Goal: Information Seeking & Learning: Learn about a topic

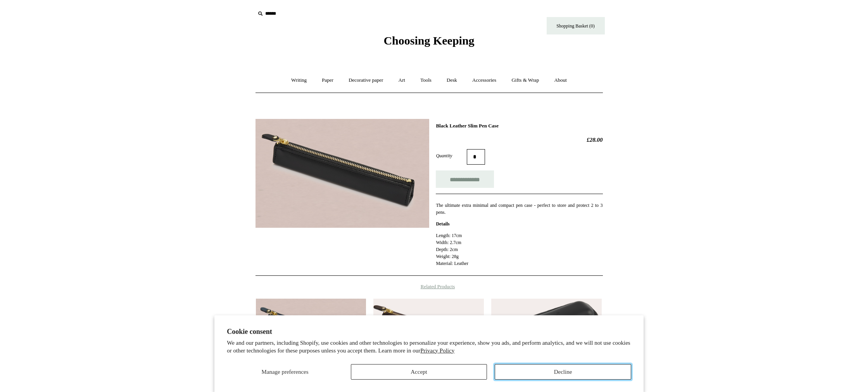
click at [572, 372] on button "Decline" at bounding box center [563, 373] width 136 height 16
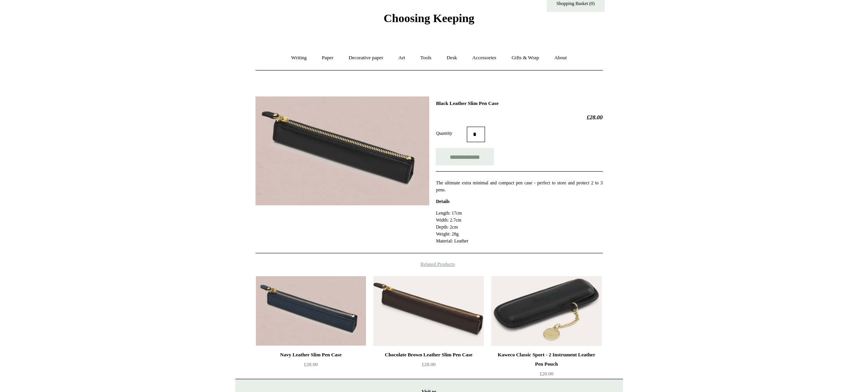
scroll to position [21, 0]
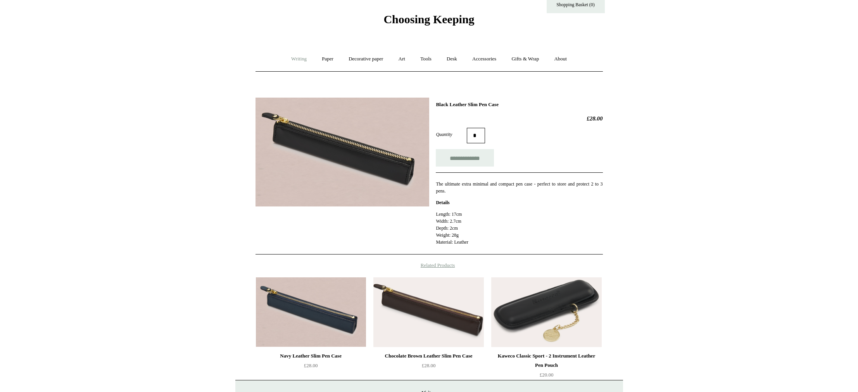
click at [290, 60] on link "Writing +" at bounding box center [298, 59] width 29 height 21
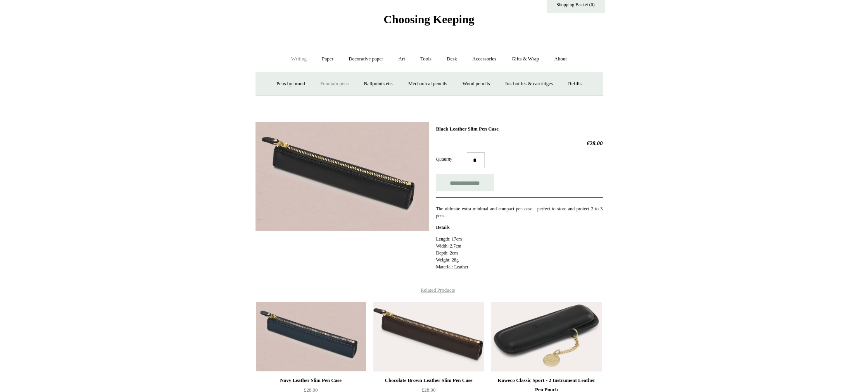
click at [335, 88] on link "Fountain pens +" at bounding box center [334, 84] width 42 height 21
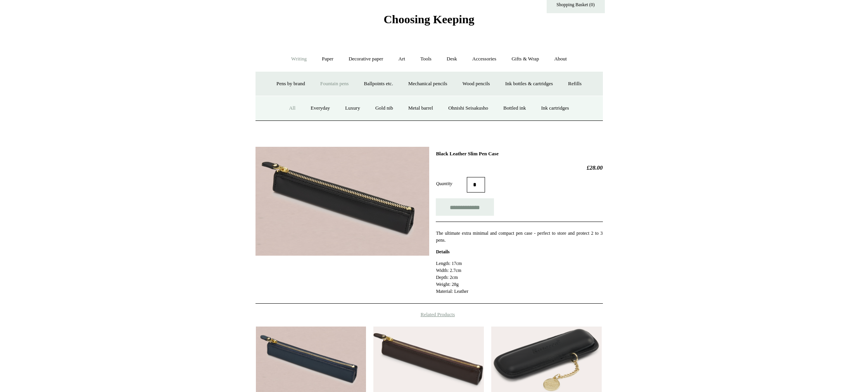
click at [282, 110] on link "All" at bounding box center [292, 108] width 21 height 21
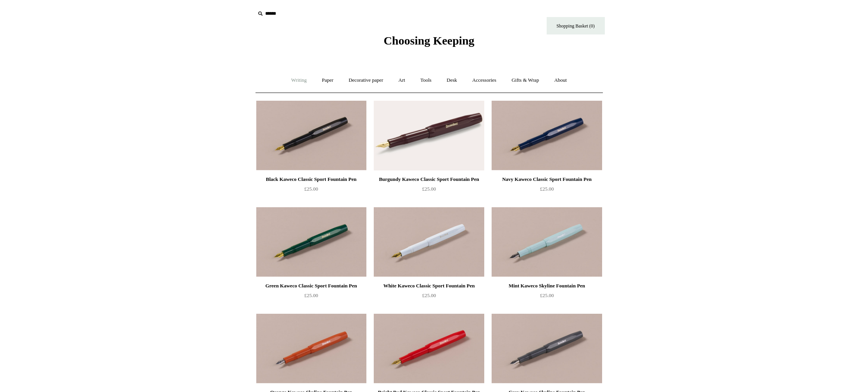
click at [300, 79] on link "Writing +" at bounding box center [298, 80] width 29 height 21
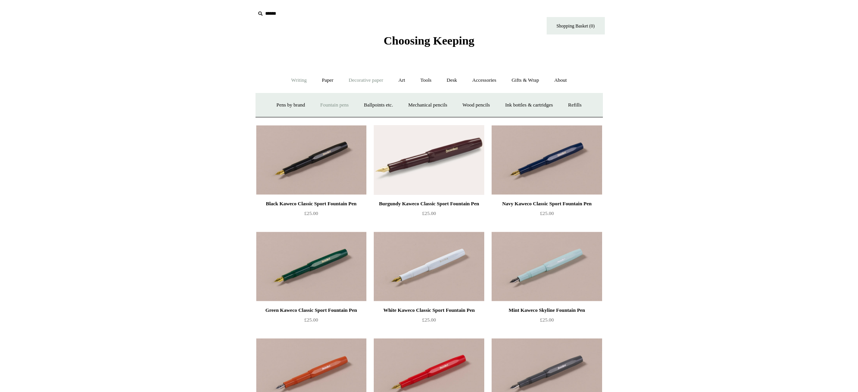
click at [345, 83] on link "Decorative paper +" at bounding box center [366, 80] width 48 height 21
click at [427, 81] on link "Tools +" at bounding box center [425, 80] width 25 height 21
click at [454, 81] on link "Desk +" at bounding box center [452, 80] width 24 height 21
click at [487, 81] on link "Accessories +" at bounding box center [484, 80] width 38 height 21
click at [518, 82] on link "Gifts & Wrap +" at bounding box center [524, 80] width 41 height 21
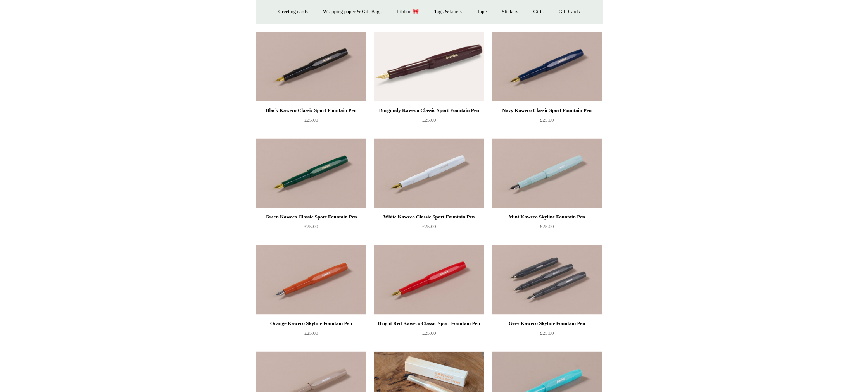
scroll to position [94, 0]
click at [443, 178] on img at bounding box center [429, 173] width 110 height 70
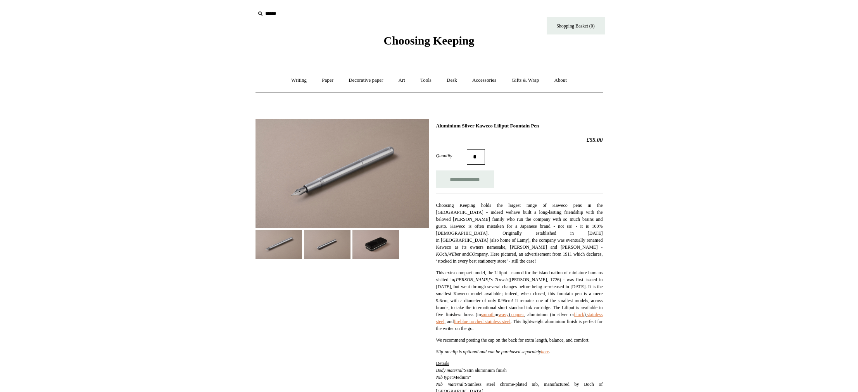
click at [333, 174] on img at bounding box center [343, 173] width 174 height 109
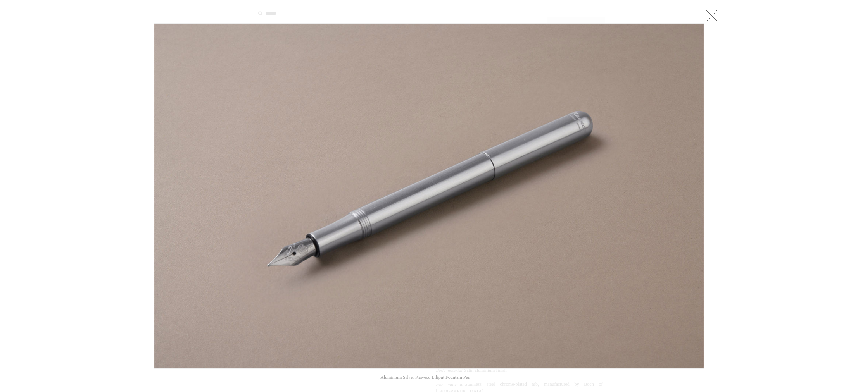
click at [47, 206] on div at bounding box center [429, 370] width 858 height 740
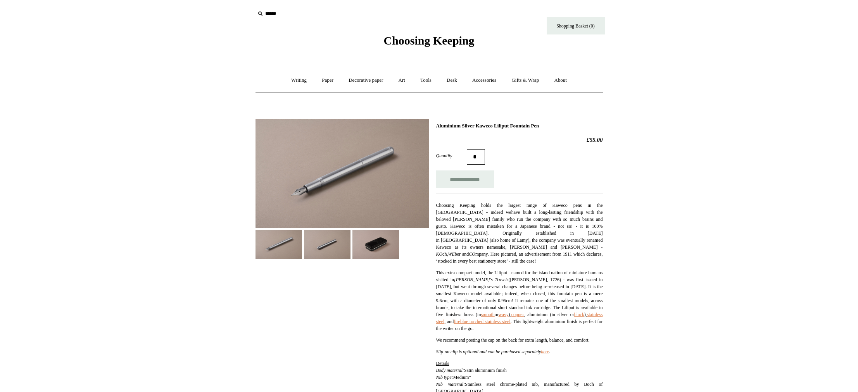
click at [323, 245] on img at bounding box center [327, 244] width 47 height 29
click at [361, 245] on img at bounding box center [375, 244] width 47 height 29
click at [342, 188] on img at bounding box center [343, 173] width 174 height 109
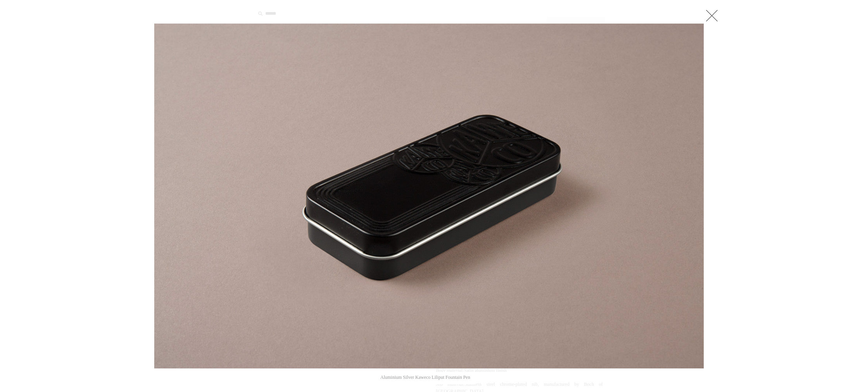
click at [116, 195] on div at bounding box center [429, 370] width 858 height 740
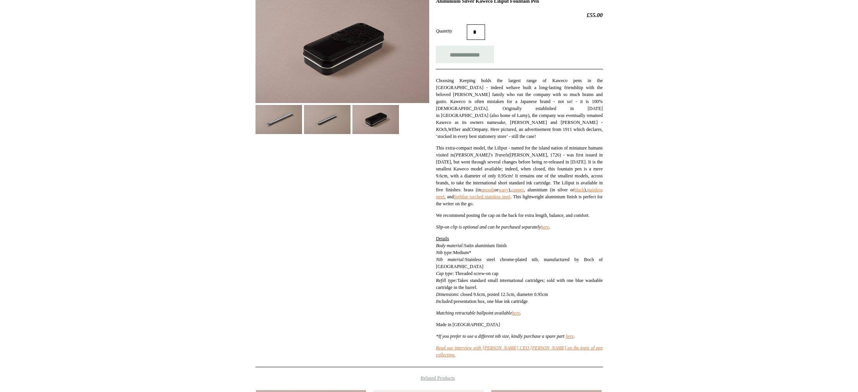
scroll to position [126, 0]
click at [330, 68] on img at bounding box center [343, 48] width 174 height 109
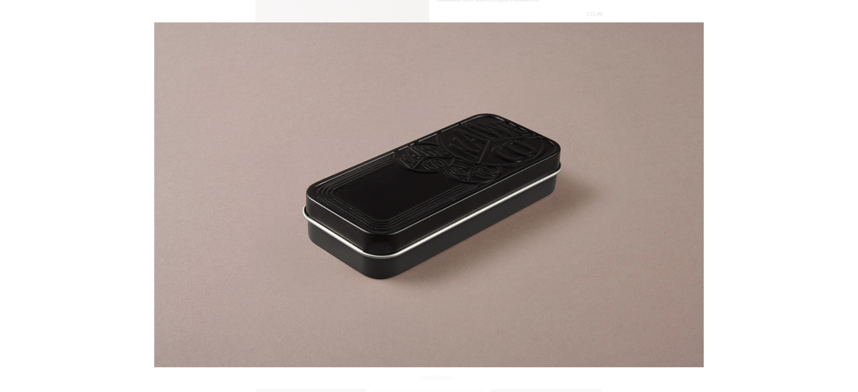
scroll to position [127, 0]
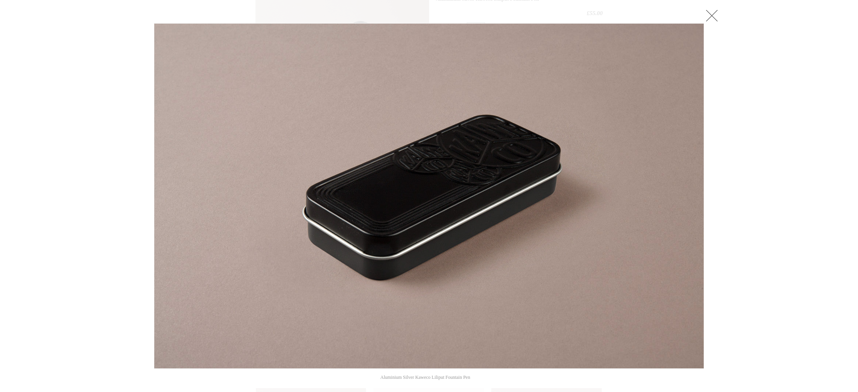
click at [752, 232] on div at bounding box center [429, 243] width 858 height 740
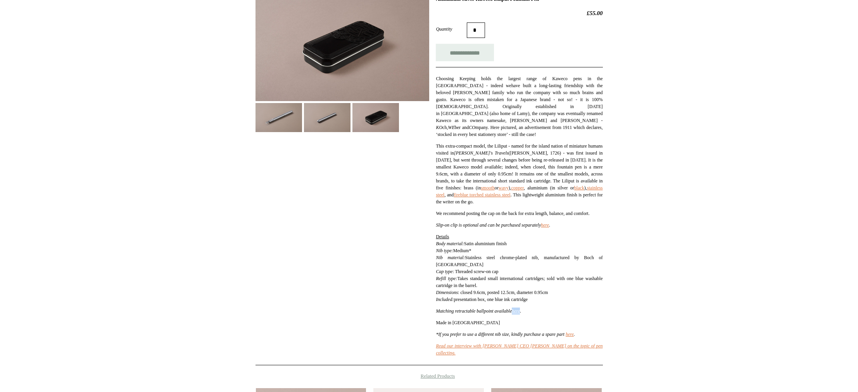
click at [305, 48] on img at bounding box center [343, 46] width 174 height 109
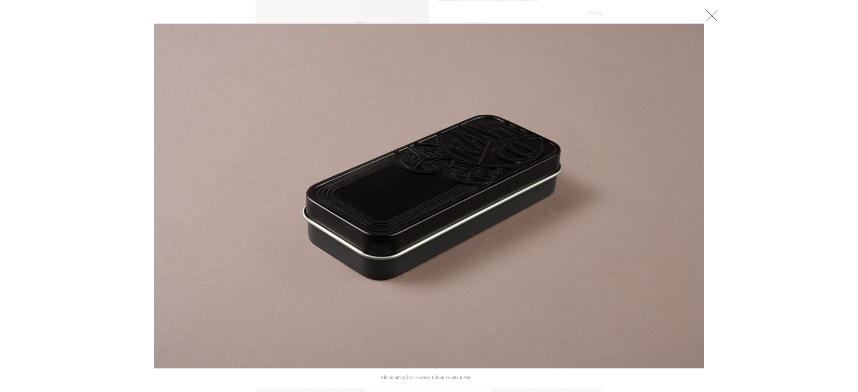
click at [510, 175] on img at bounding box center [428, 196] width 549 height 345
click at [62, 184] on div at bounding box center [429, 243] width 858 height 740
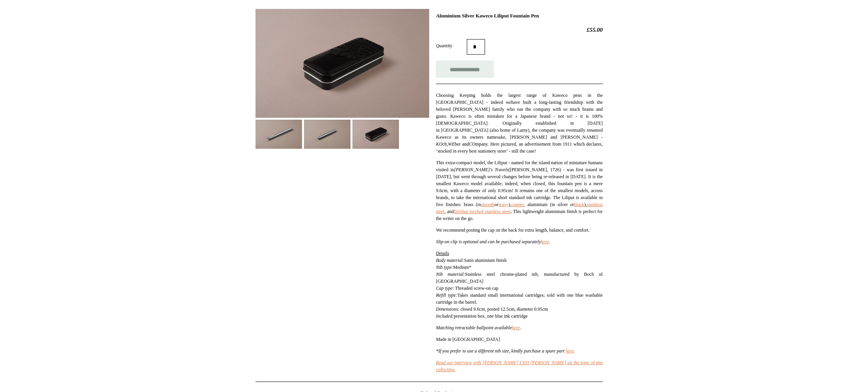
scroll to position [0, 0]
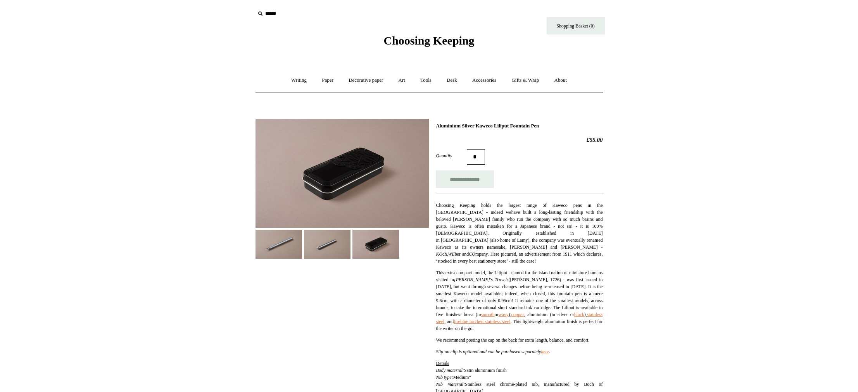
click at [292, 241] on img at bounding box center [279, 244] width 47 height 29
click at [306, 243] on img at bounding box center [327, 244] width 47 height 29
click at [275, 245] on img at bounding box center [279, 244] width 47 height 29
click at [325, 199] on img at bounding box center [343, 173] width 174 height 109
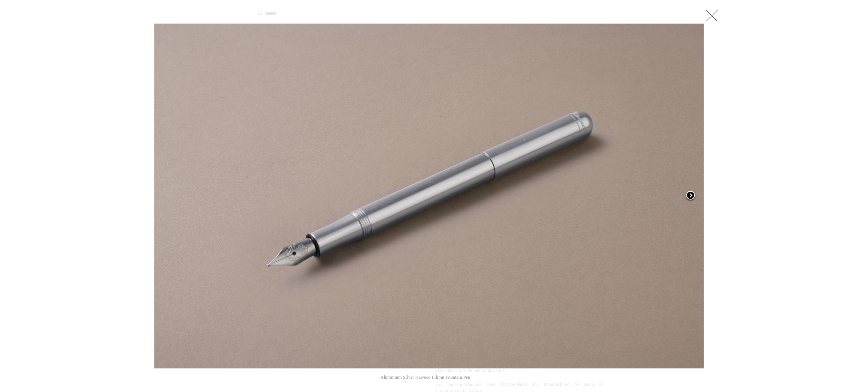
click at [692, 197] on span at bounding box center [691, 196] width 12 height 12
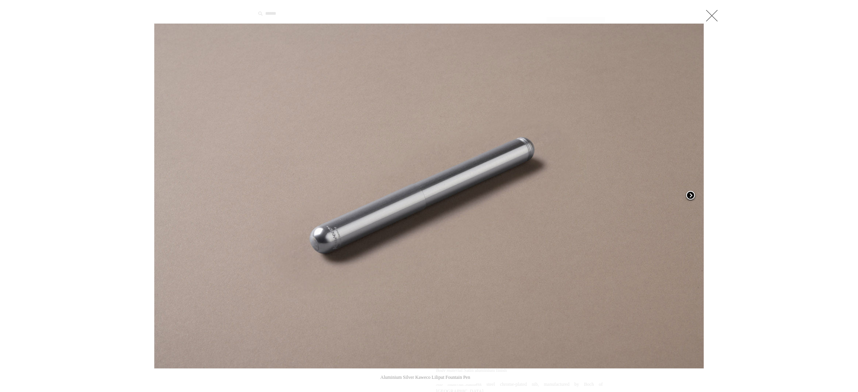
click at [692, 197] on span at bounding box center [691, 196] width 12 height 12
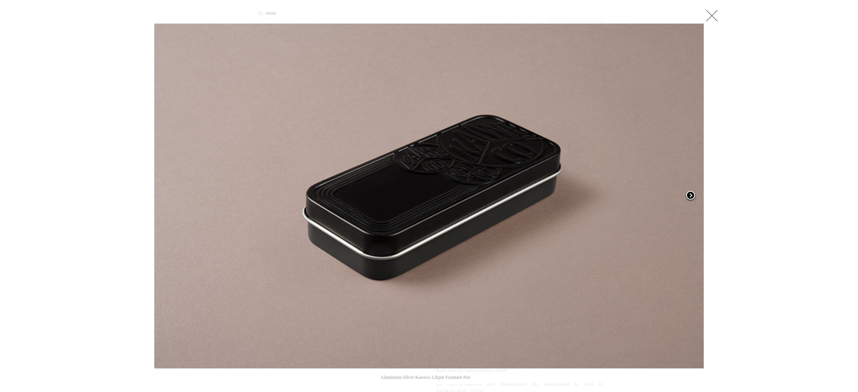
click at [692, 197] on span at bounding box center [691, 196] width 12 height 12
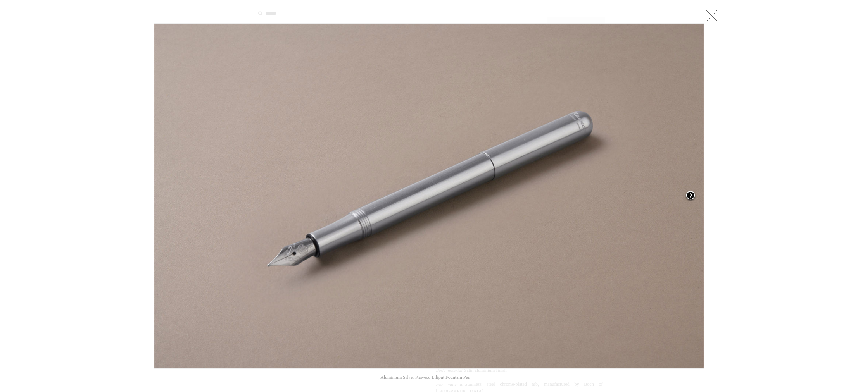
click at [692, 197] on span at bounding box center [691, 196] width 12 height 12
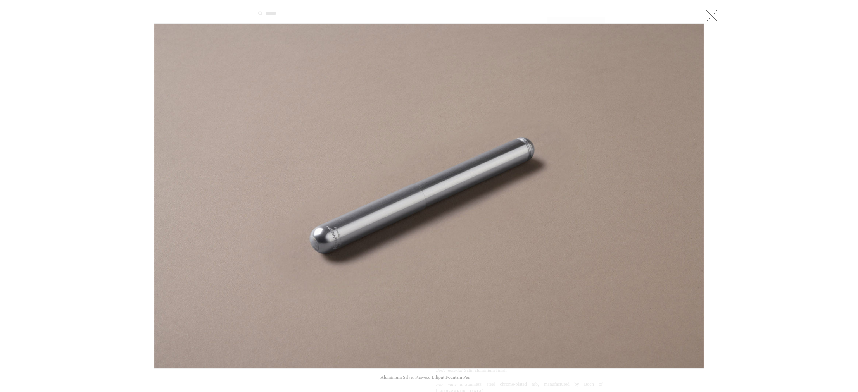
click at [771, 241] on div at bounding box center [429, 370] width 858 height 740
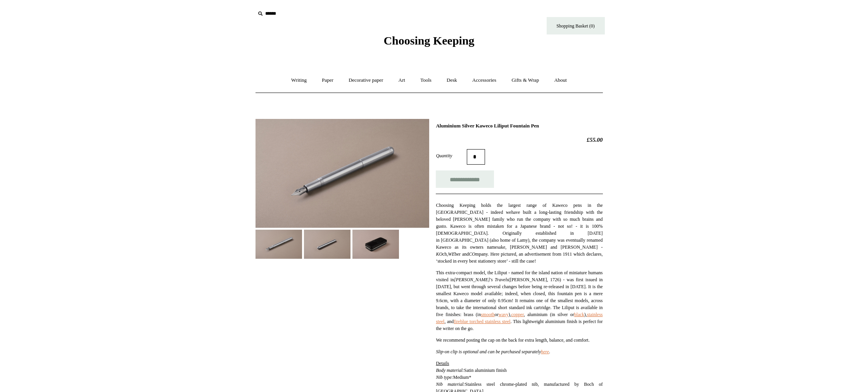
click at [365, 233] on img at bounding box center [375, 244] width 47 height 29
click at [361, 154] on img at bounding box center [343, 173] width 174 height 109
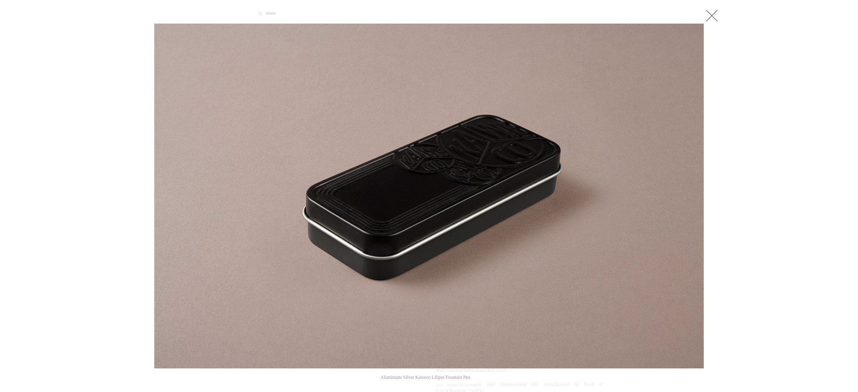
click at [720, 14] on div at bounding box center [429, 370] width 858 height 740
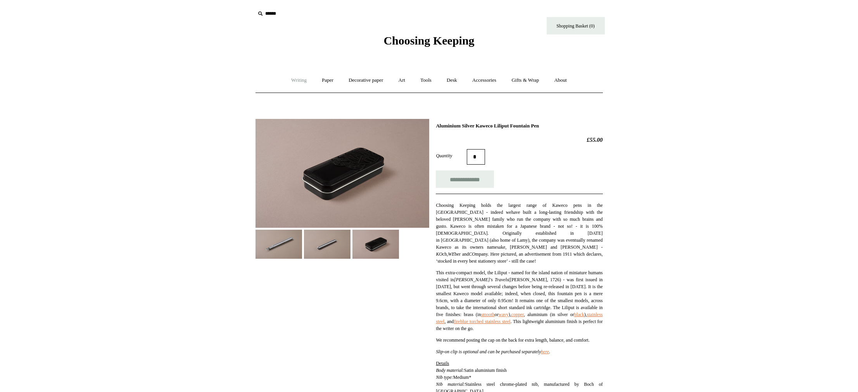
click at [297, 82] on link "Writing +" at bounding box center [298, 80] width 29 height 21
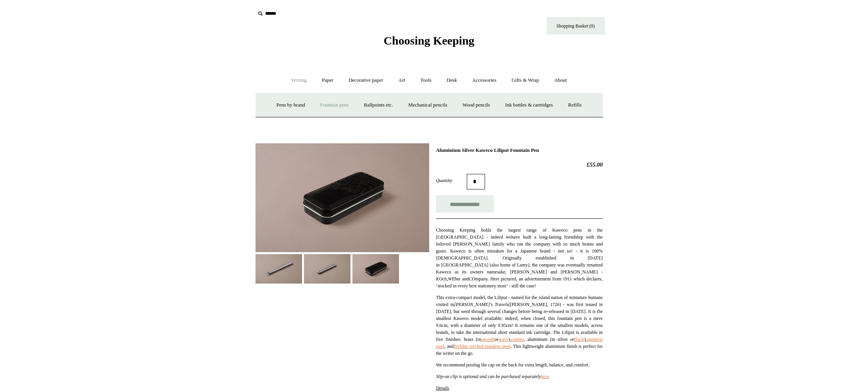
click at [332, 106] on link "Fountain pens +" at bounding box center [334, 105] width 42 height 21
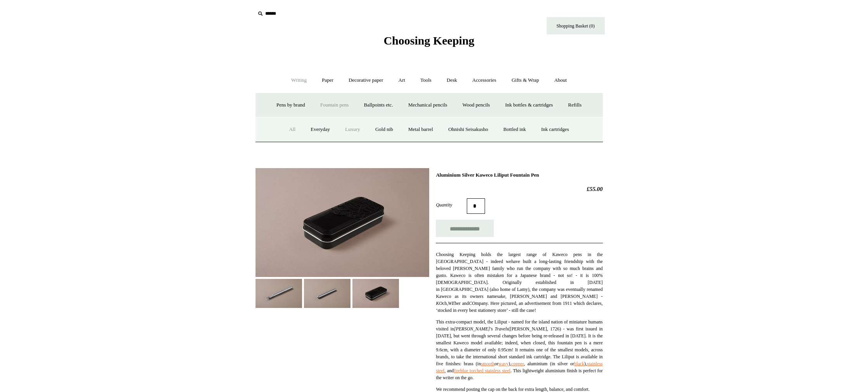
click at [346, 129] on link "Luxury" at bounding box center [352, 129] width 29 height 21
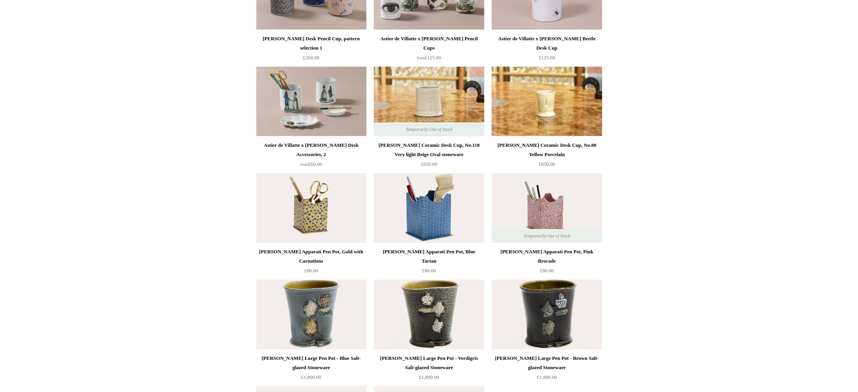
scroll to position [814, 0]
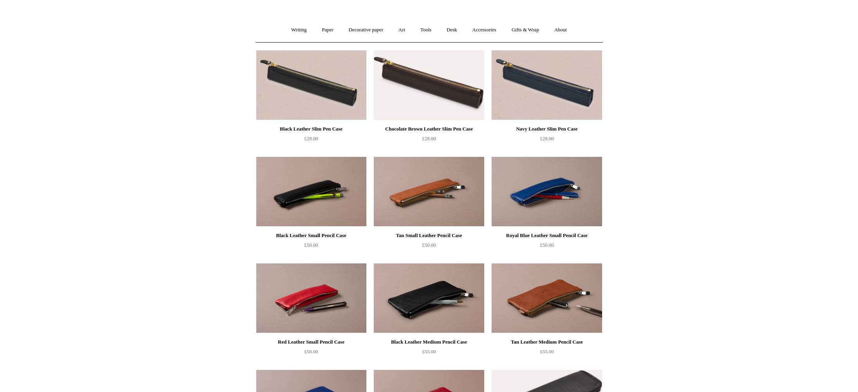
scroll to position [51, 0]
click at [342, 103] on img at bounding box center [311, 85] width 110 height 70
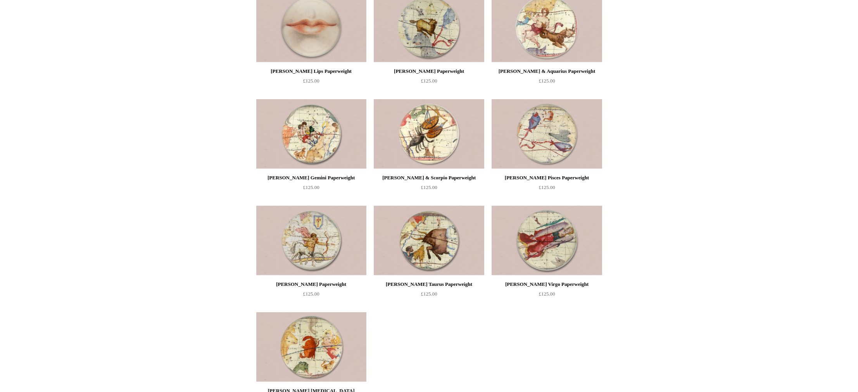
scroll to position [1860, 0]
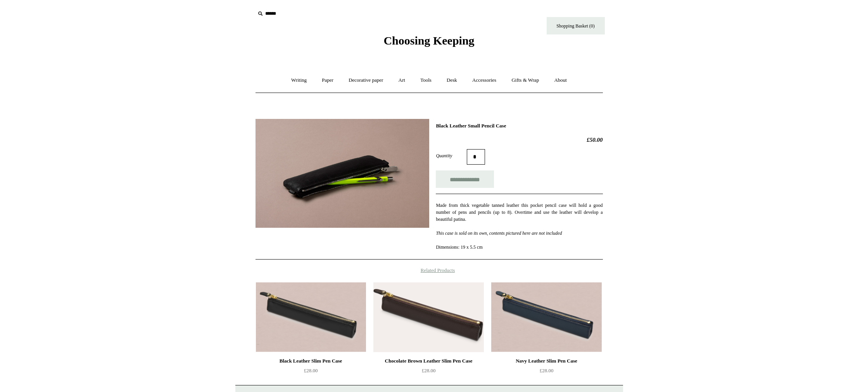
click at [399, 170] on img at bounding box center [343, 173] width 174 height 109
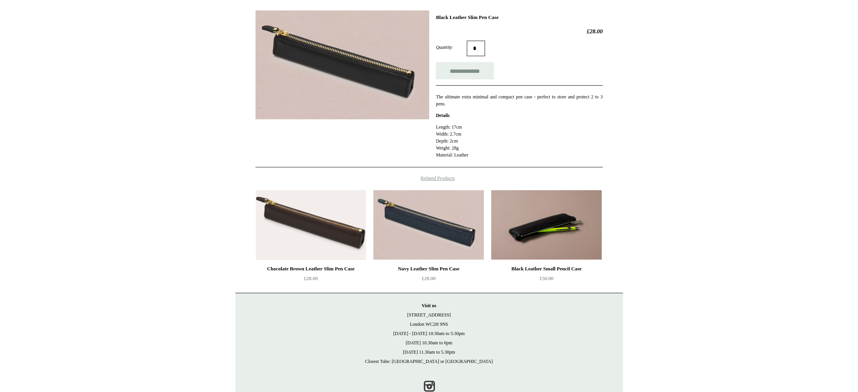
scroll to position [109, 0]
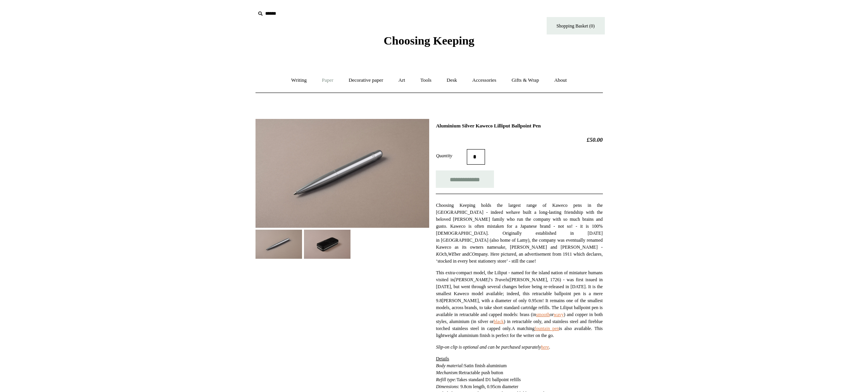
click at [317, 84] on link "Paper +" at bounding box center [328, 80] width 26 height 21
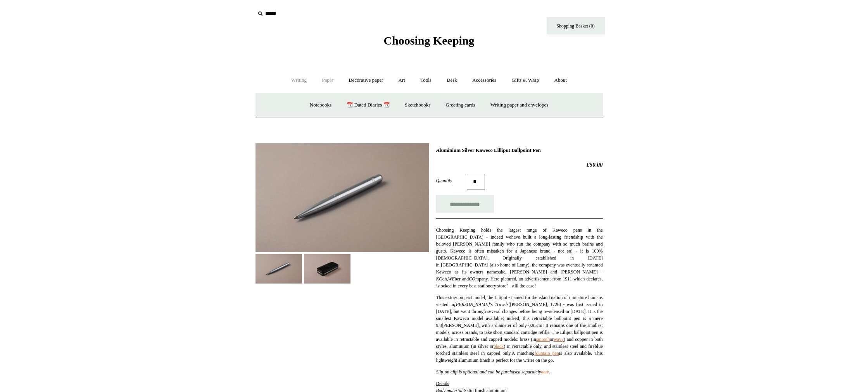
click at [299, 84] on link "Writing +" at bounding box center [298, 80] width 29 height 21
click at [332, 105] on link "Fountain pens +" at bounding box center [334, 105] width 42 height 21
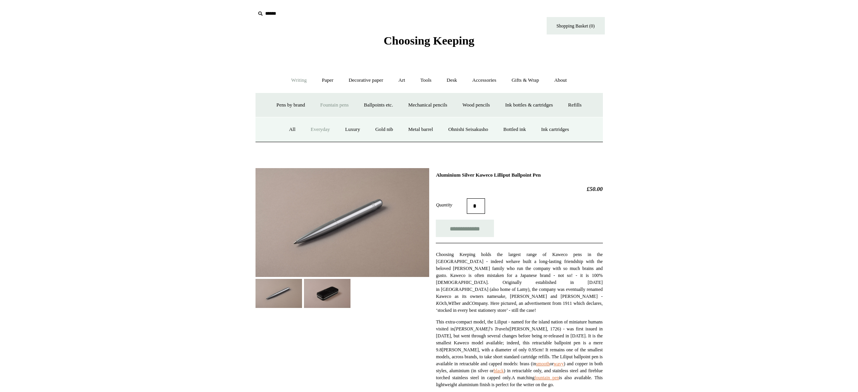
click at [316, 130] on link "Everyday" at bounding box center [320, 129] width 33 height 21
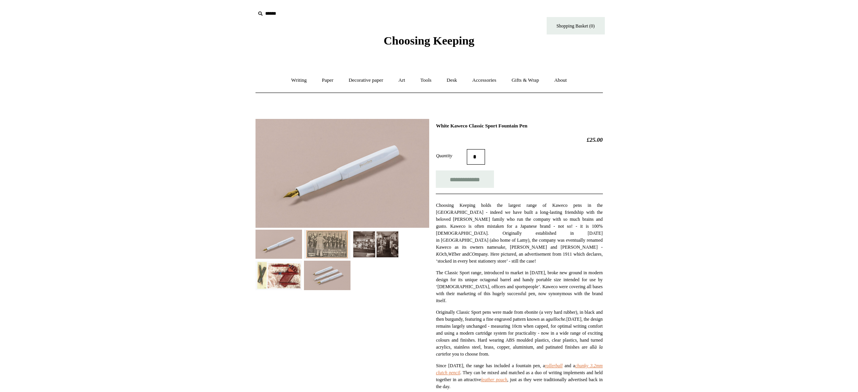
click at [341, 249] on img at bounding box center [327, 244] width 47 height 29
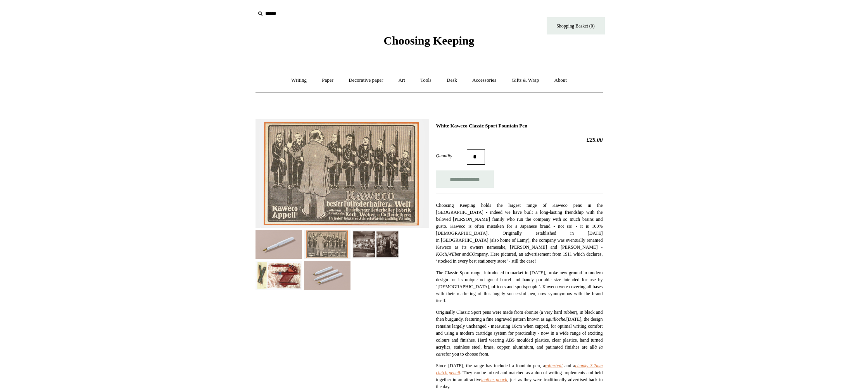
click at [297, 272] on img at bounding box center [279, 275] width 47 height 29
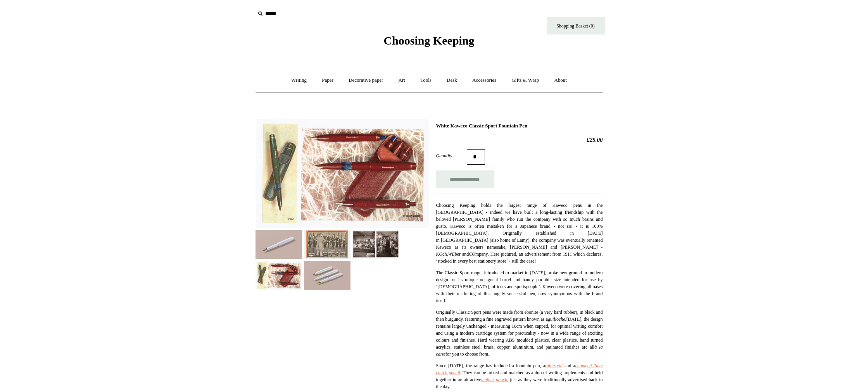
click at [371, 164] on img at bounding box center [343, 173] width 174 height 109
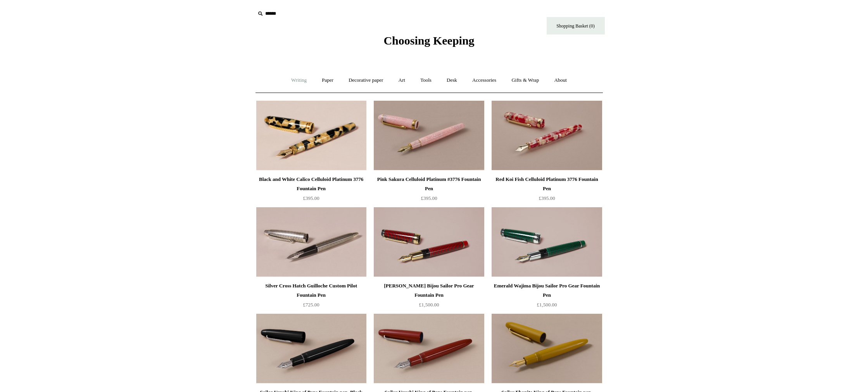
click at [295, 81] on link "Writing +" at bounding box center [298, 80] width 29 height 21
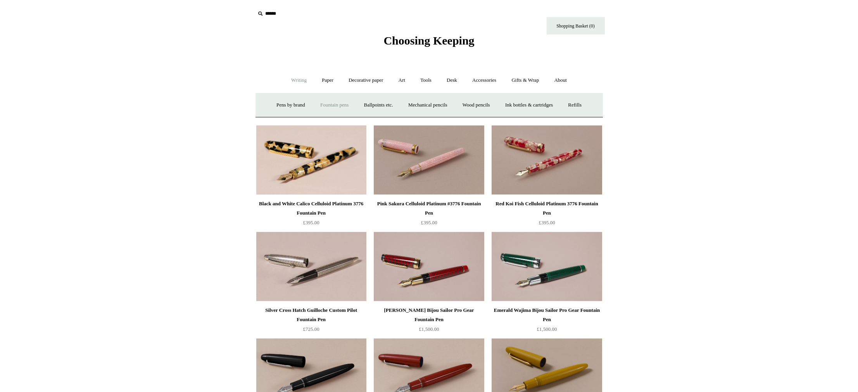
click at [327, 108] on link "Fountain pens +" at bounding box center [334, 105] width 42 height 21
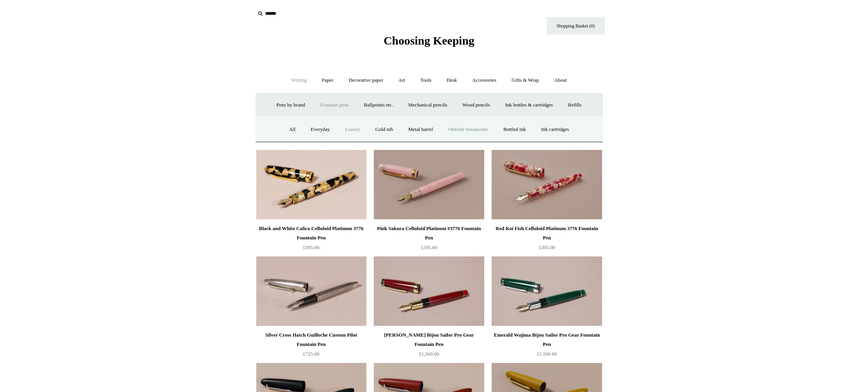
click at [466, 130] on link "Ohnishi Seisakusho" at bounding box center [468, 129] width 54 height 21
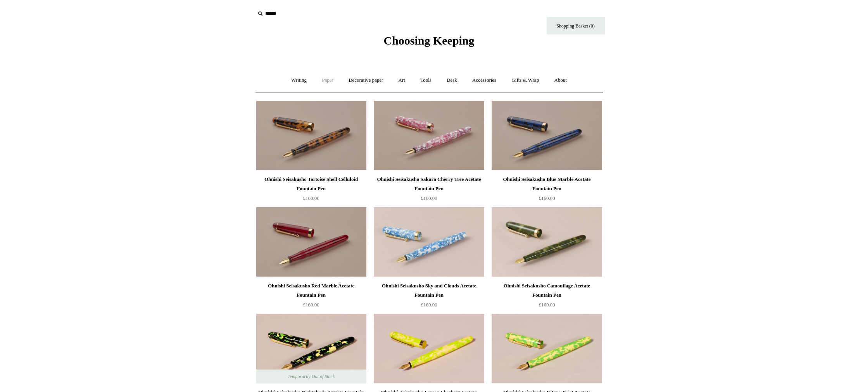
click at [327, 81] on link "Paper +" at bounding box center [328, 80] width 26 height 21
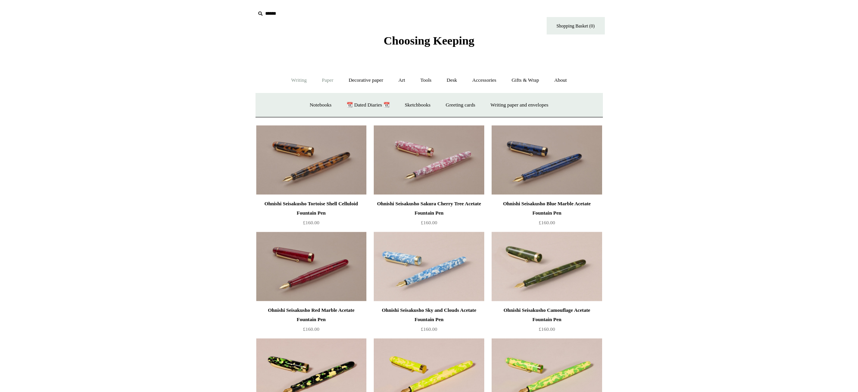
click at [304, 81] on link "Writing +" at bounding box center [298, 80] width 29 height 21
click at [339, 104] on link "Fountain pens +" at bounding box center [334, 105] width 42 height 21
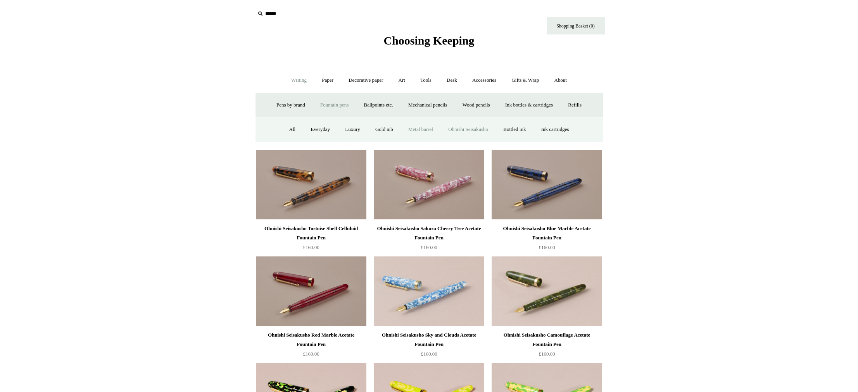
click at [415, 130] on link "Metal barrel" at bounding box center [420, 129] width 39 height 21
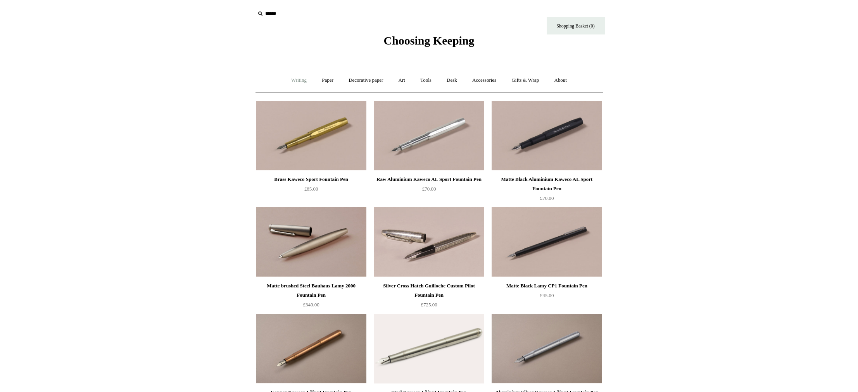
click at [289, 82] on link "Writing +" at bounding box center [298, 80] width 29 height 21
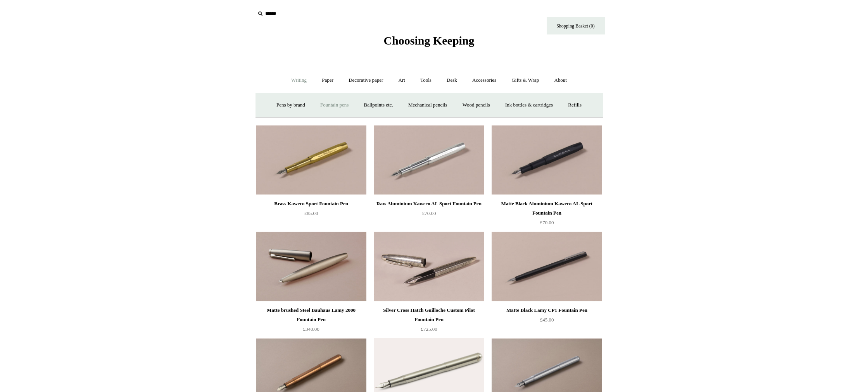
click at [332, 106] on link "Fountain pens +" at bounding box center [334, 105] width 42 height 21
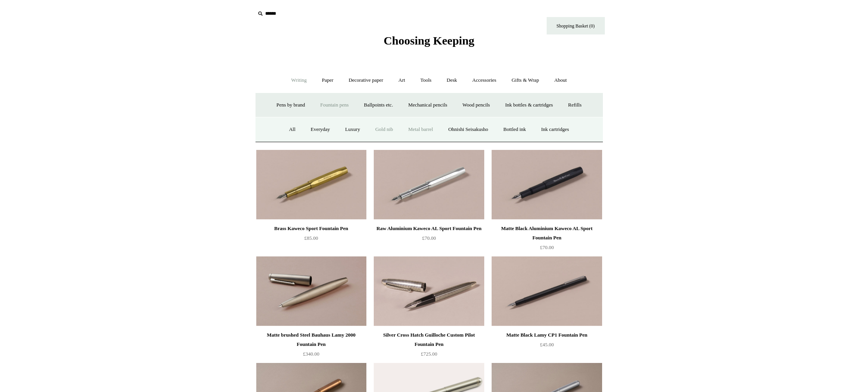
click at [371, 133] on link "Gold nib" at bounding box center [384, 129] width 32 height 21
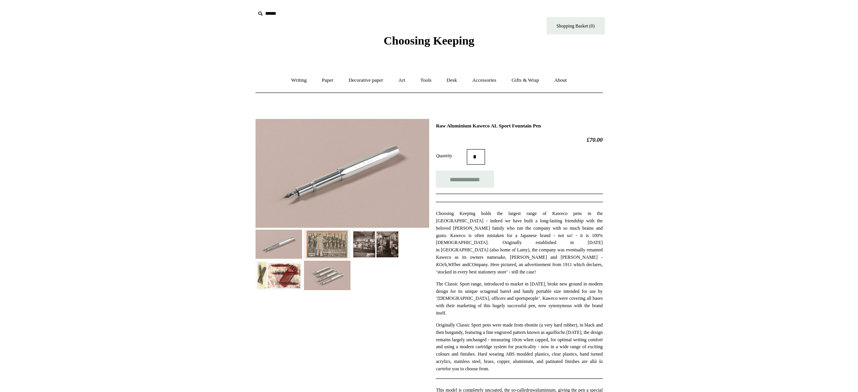
click at [301, 272] on img at bounding box center [279, 275] width 47 height 29
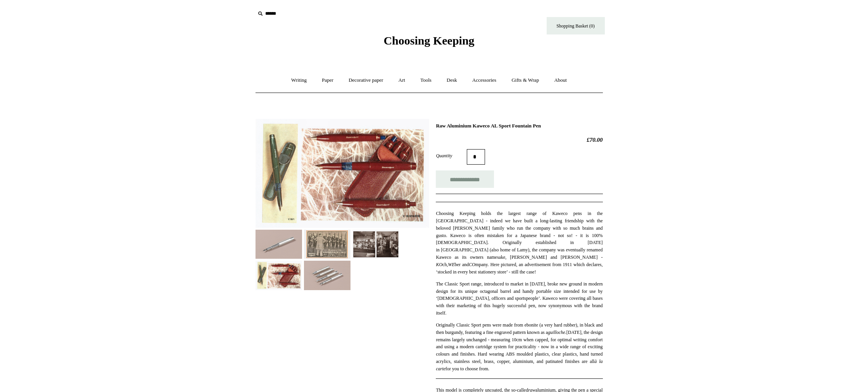
click at [307, 272] on img at bounding box center [327, 275] width 47 height 29
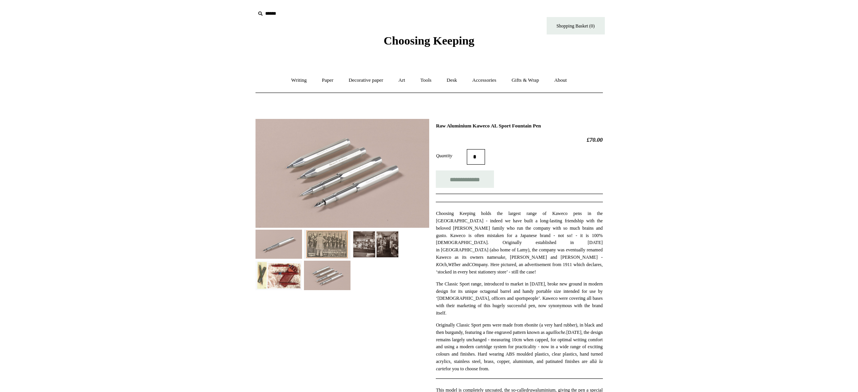
click at [369, 205] on img at bounding box center [343, 173] width 174 height 109
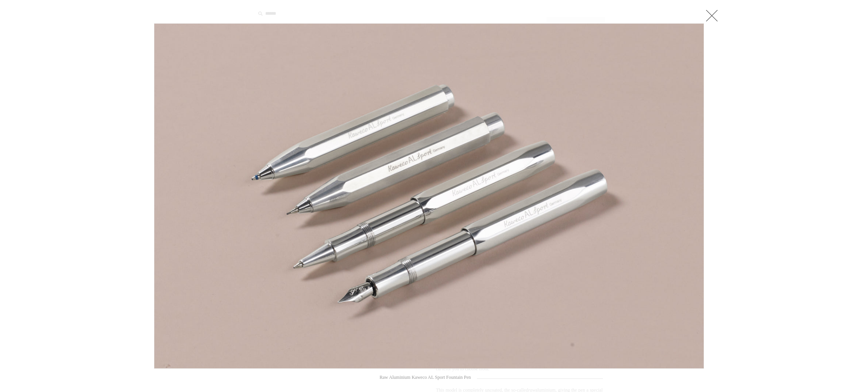
click at [708, 14] on link at bounding box center [712, 16] width 16 height 16
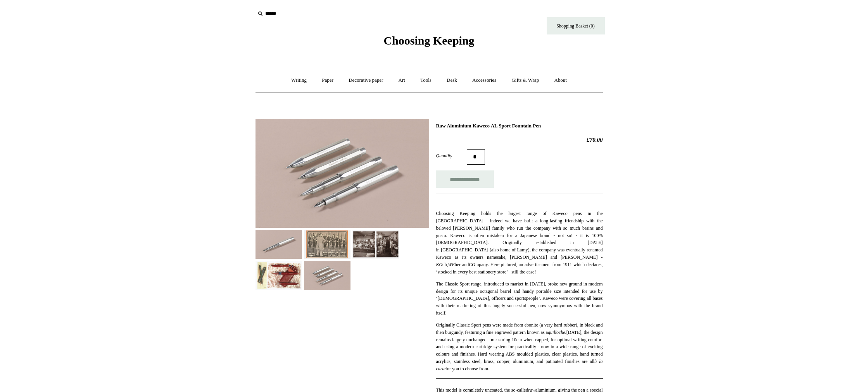
click at [291, 247] on img at bounding box center [279, 244] width 47 height 29
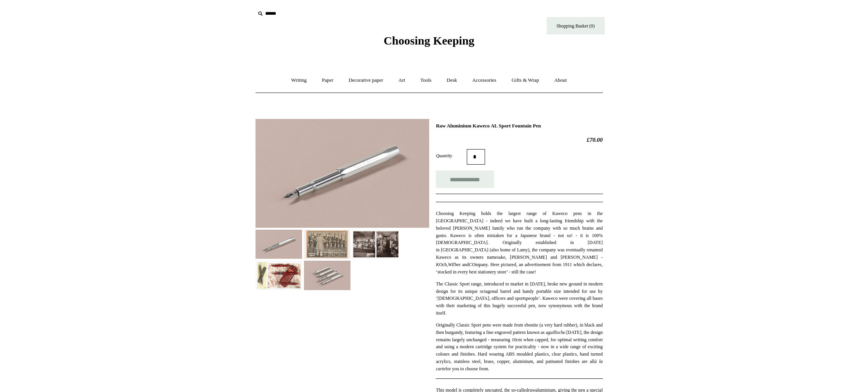
click at [313, 247] on img at bounding box center [327, 244] width 47 height 29
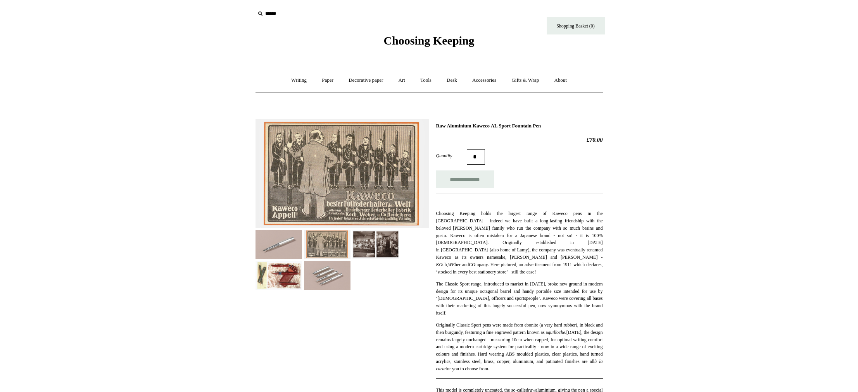
click at [380, 243] on img at bounding box center [375, 244] width 47 height 29
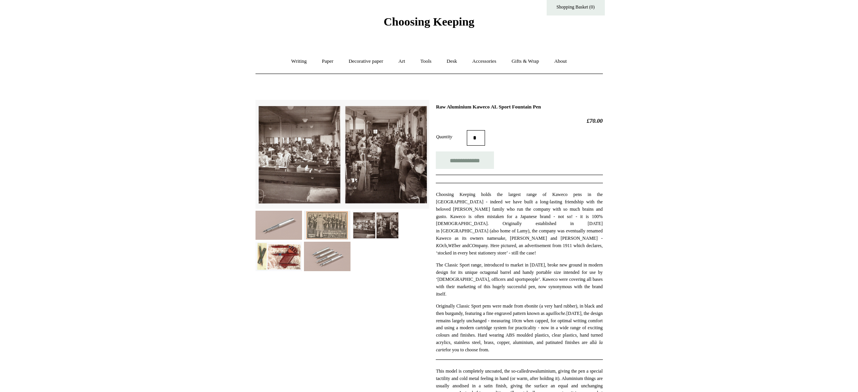
scroll to position [7, 0]
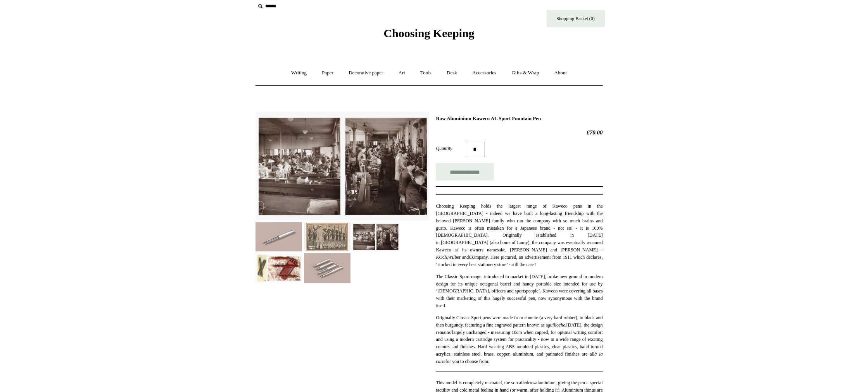
click at [276, 252] on div at bounding box center [343, 194] width 174 height 177
click at [278, 246] on img at bounding box center [279, 237] width 47 height 29
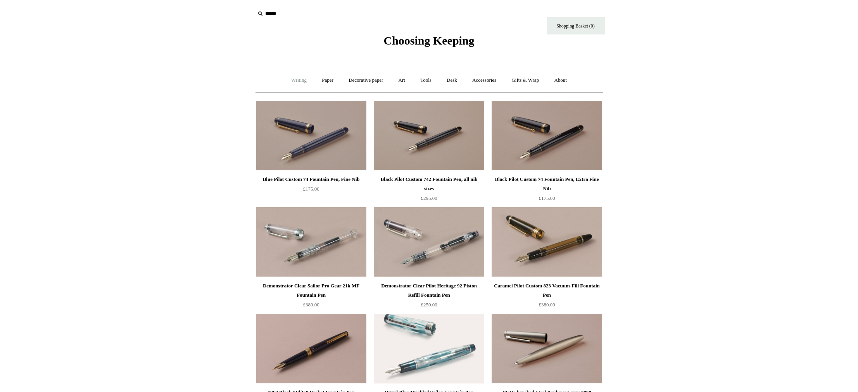
click at [292, 79] on link "Writing +" at bounding box center [298, 80] width 29 height 21
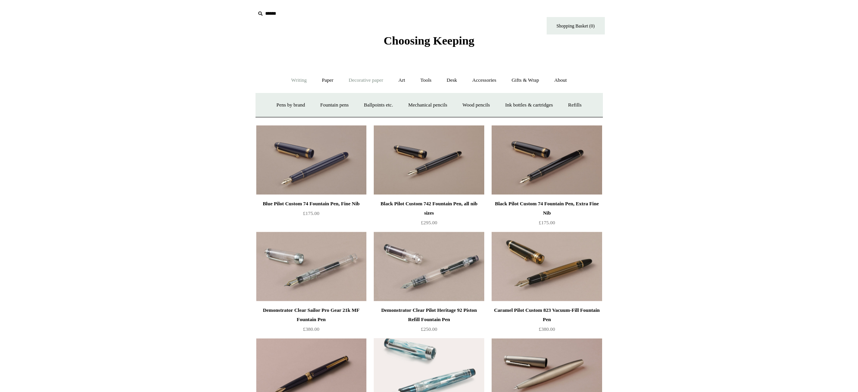
click at [368, 78] on link "Decorative paper +" at bounding box center [366, 80] width 48 height 21
click at [330, 79] on link "Paper +" at bounding box center [328, 80] width 26 height 21
click at [433, 83] on link "Tools +" at bounding box center [425, 80] width 25 height 21
click at [296, 107] on link "Sharpeners" at bounding box center [294, 105] width 36 height 21
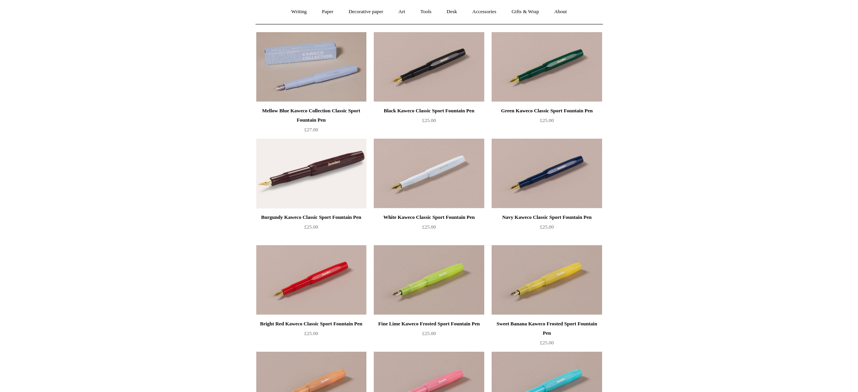
scroll to position [82, 0]
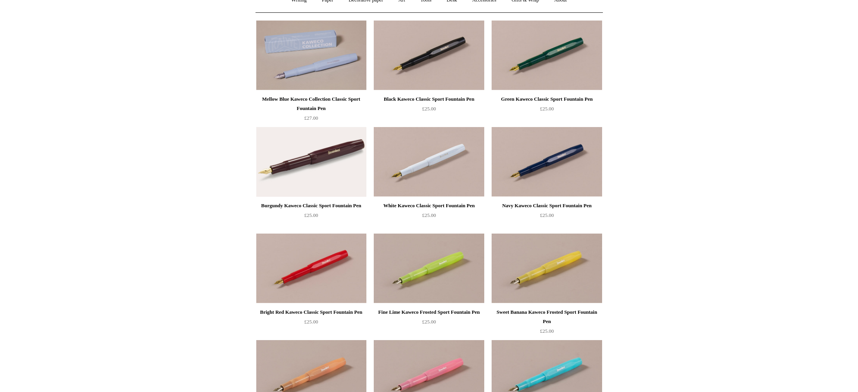
click at [550, 202] on div "Navy Kaweco Classic Sport Fountain Pen" at bounding box center [547, 205] width 106 height 9
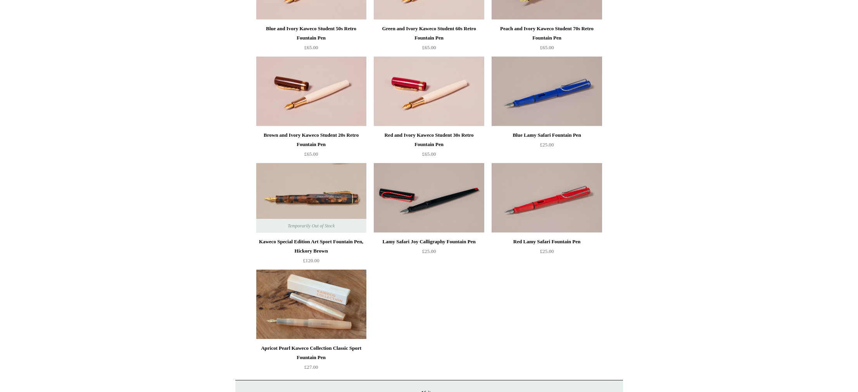
scroll to position [686, 0]
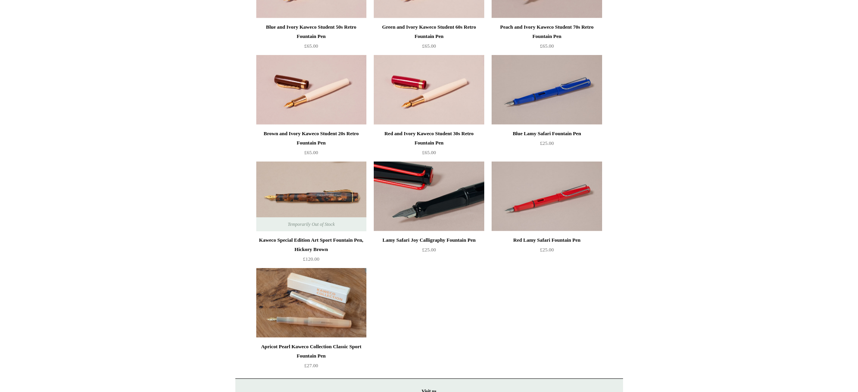
click at [447, 218] on img at bounding box center [429, 197] width 110 height 70
click at [428, 199] on img at bounding box center [429, 197] width 110 height 70
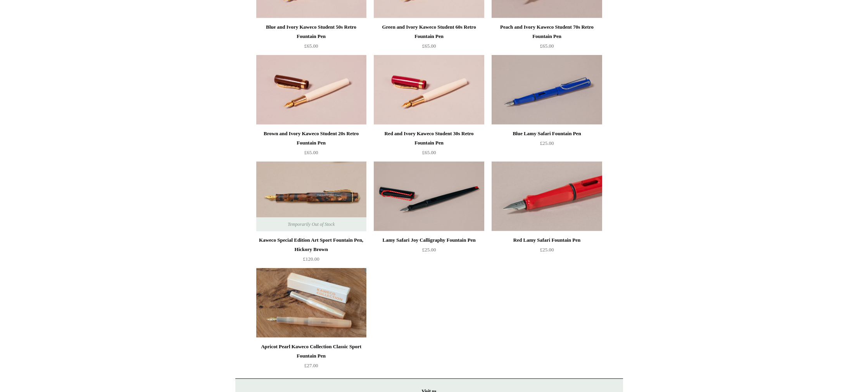
click at [587, 190] on img at bounding box center [547, 197] width 110 height 70
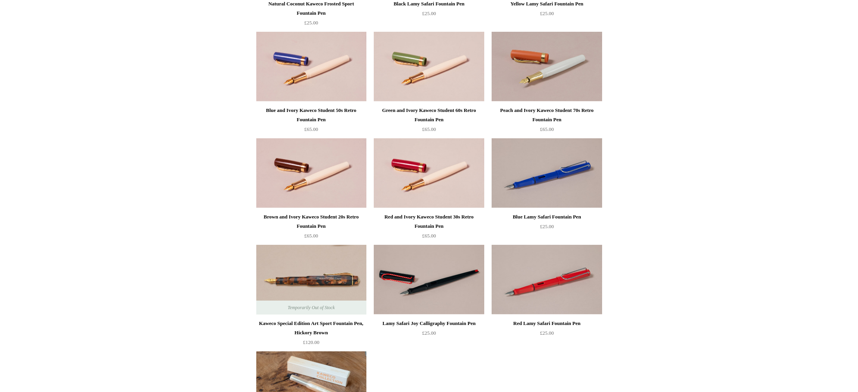
scroll to position [0, 0]
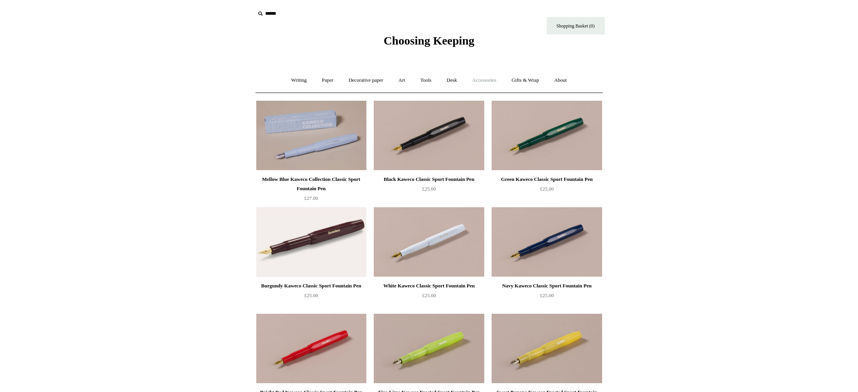
click at [490, 77] on link "Accessories +" at bounding box center [484, 80] width 38 height 21
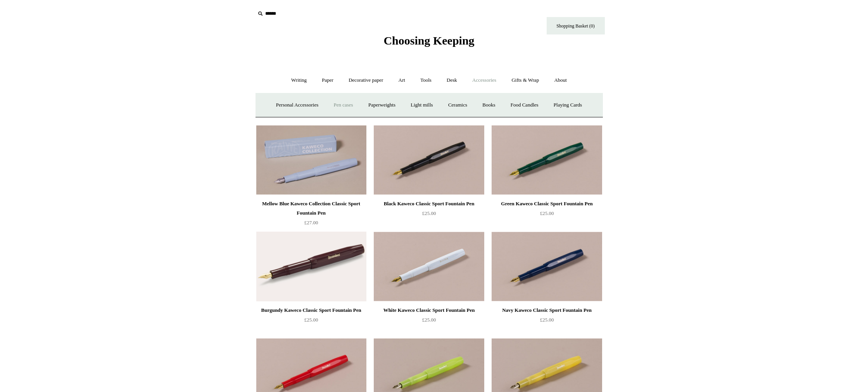
click at [346, 105] on link "Pen cases" at bounding box center [343, 105] width 33 height 21
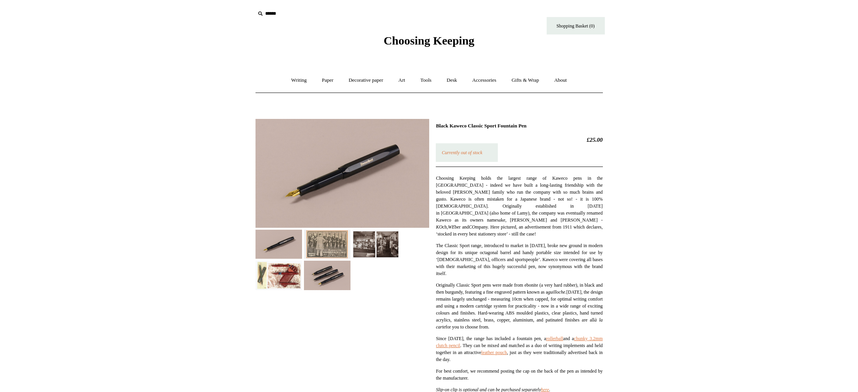
click at [269, 256] on img at bounding box center [279, 244] width 47 height 29
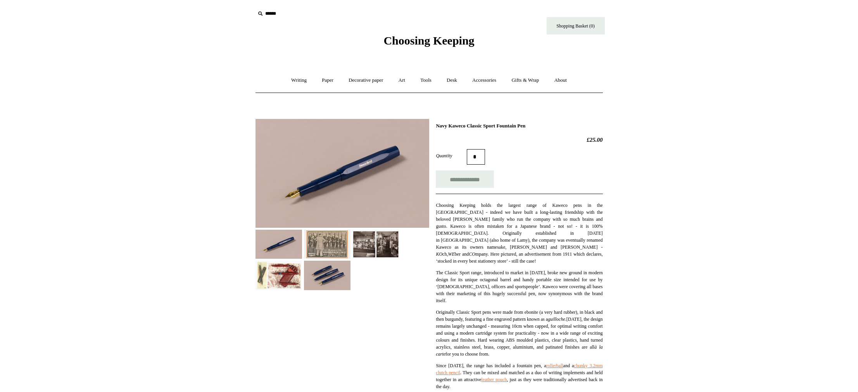
drag, startPoint x: 0, startPoint y: 0, endPoint x: 548, endPoint y: 205, distance: 584.9
click at [548, 205] on span "Choosing Keeping holds the largest range of Kaweco pens in the [GEOGRAPHIC_DATA…" at bounding box center [519, 233] width 167 height 61
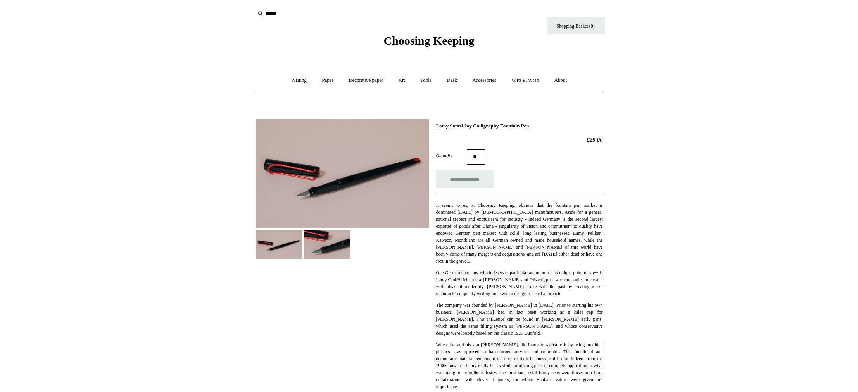
click at [317, 242] on img at bounding box center [327, 244] width 47 height 29
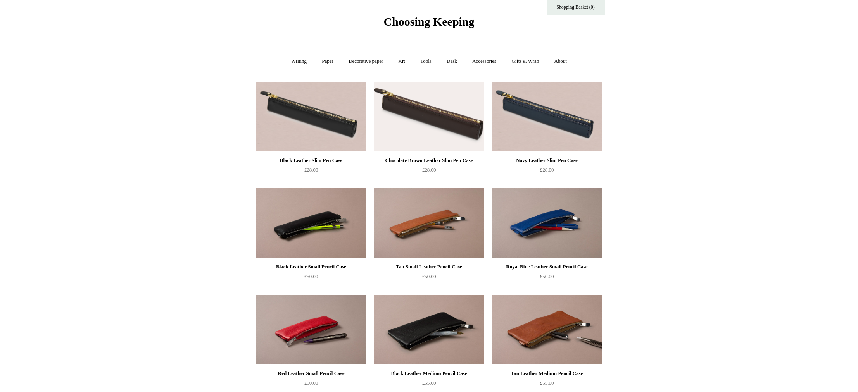
scroll to position [20, 0]
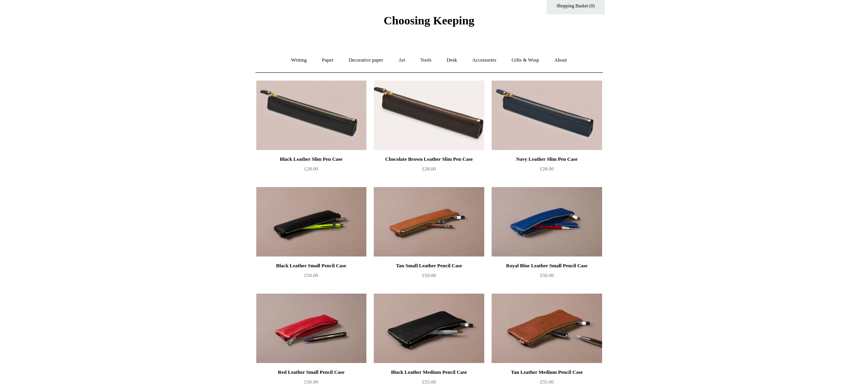
click at [311, 241] on img at bounding box center [311, 222] width 110 height 70
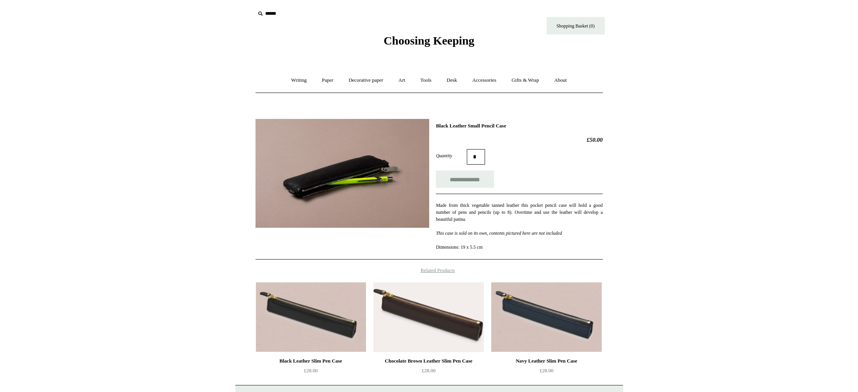
scroll to position [0, 0]
click at [344, 153] on img at bounding box center [343, 173] width 174 height 109
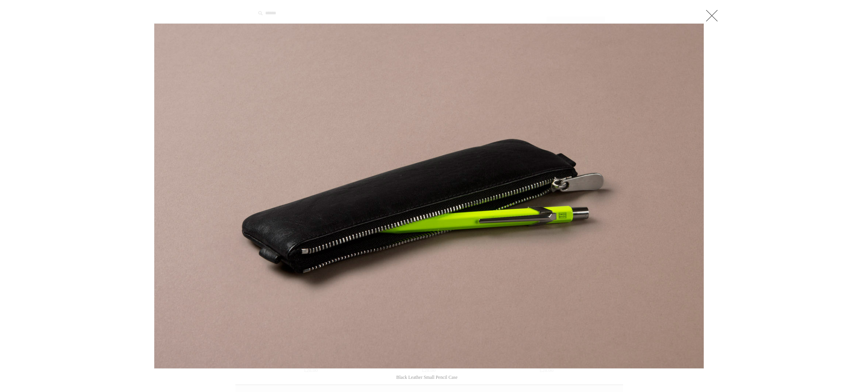
click at [715, 16] on link at bounding box center [712, 16] width 16 height 16
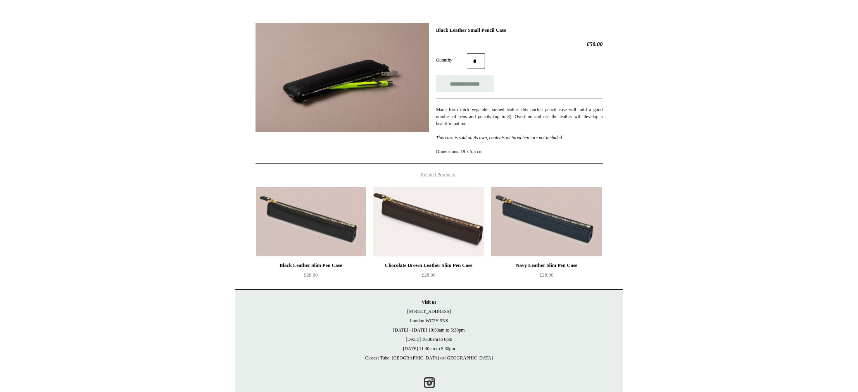
scroll to position [115, 0]
